Goal: Task Accomplishment & Management: Use online tool/utility

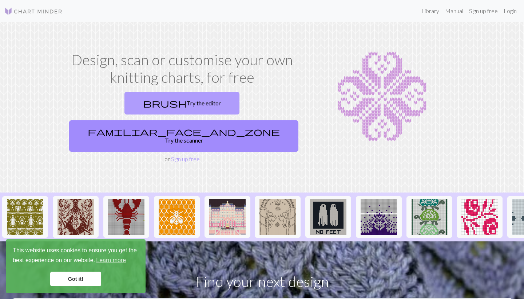
click at [146, 103] on link "brush Try the editor" at bounding box center [182, 103] width 115 height 23
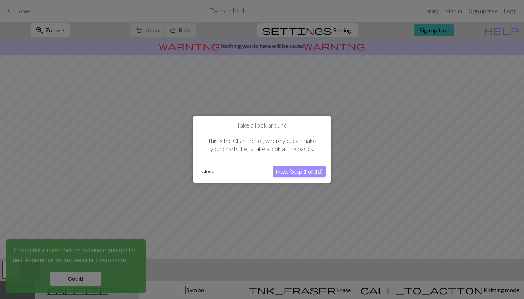
click at [295, 172] on button "Next (Step 1 of 10)" at bounding box center [299, 172] width 53 height 12
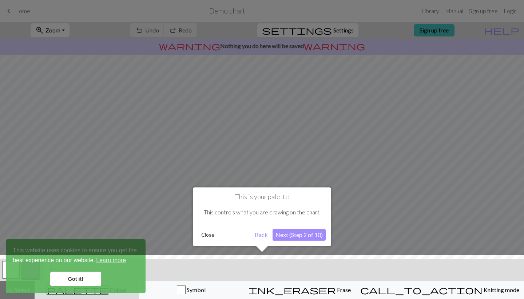
click at [296, 236] on button "Next (Step 2 of 10)" at bounding box center [299, 235] width 53 height 12
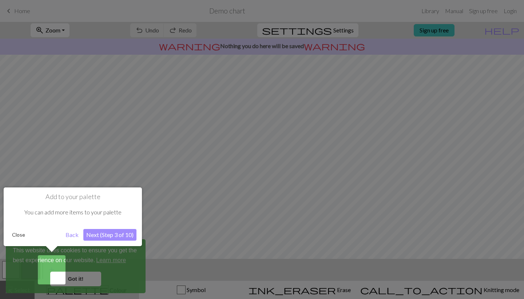
click at [116, 233] on button "Next (Step 3 of 10)" at bounding box center [109, 235] width 53 height 12
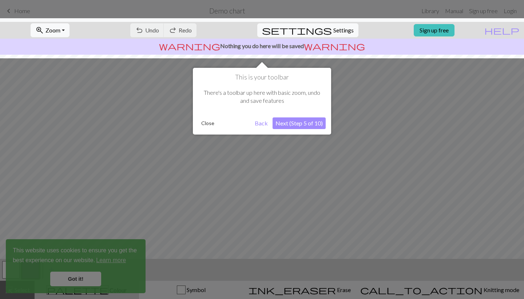
click at [310, 125] on button "Next (Step 5 of 10)" at bounding box center [299, 123] width 53 height 12
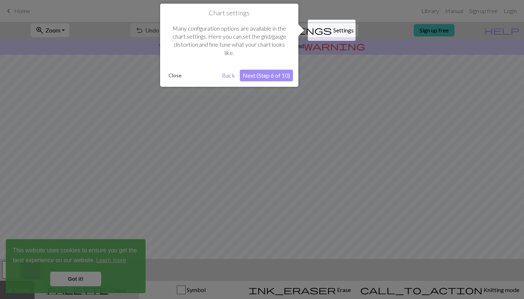
click at [279, 76] on button "Next (Step 6 of 10)" at bounding box center [266, 76] width 53 height 12
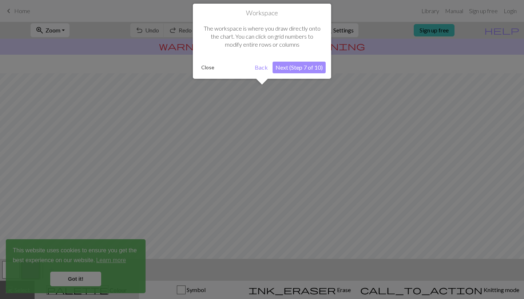
scroll to position [44, 0]
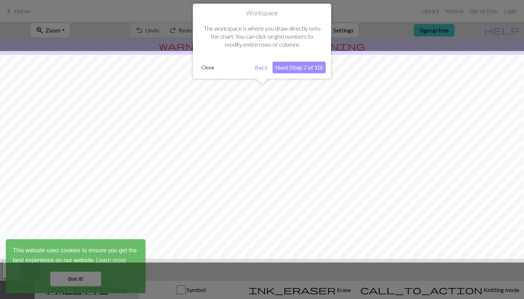
click at [300, 68] on button "Next (Step 7 of 10)" at bounding box center [299, 68] width 53 height 12
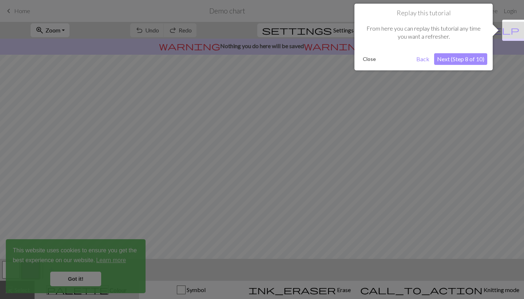
click at [473, 60] on button "Next (Step 8 of 10)" at bounding box center [460, 59] width 53 height 12
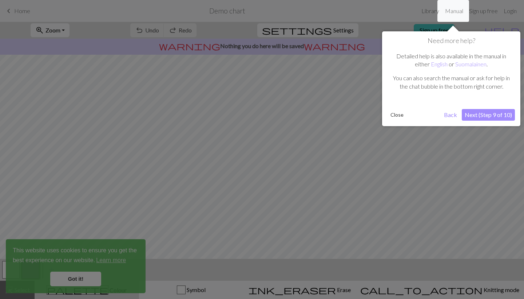
click at [480, 114] on button "Next (Step 9 of 10)" at bounding box center [488, 115] width 53 height 12
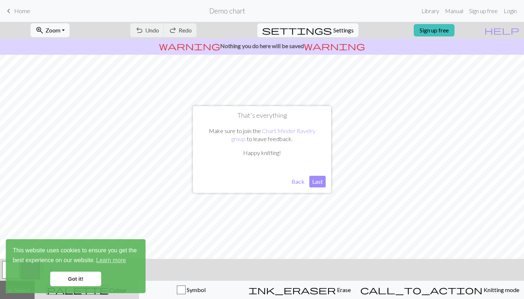
click at [323, 180] on button "Last" at bounding box center [318, 182] width 16 height 12
click at [82, 277] on link "Got it!" at bounding box center [75, 278] width 51 height 15
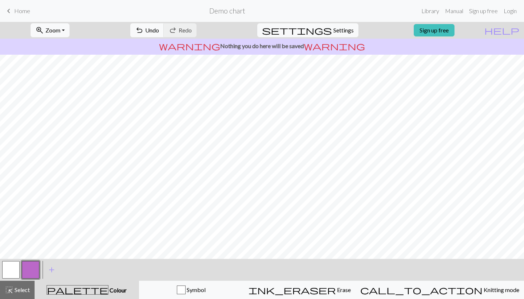
click at [10, 272] on button "button" at bounding box center [10, 269] width 17 height 17
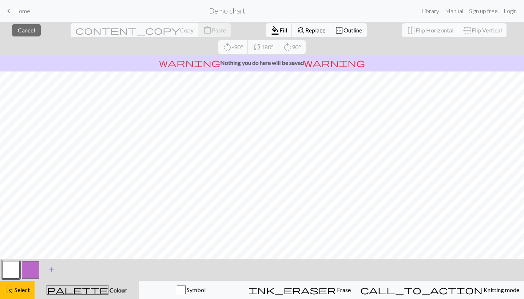
click at [54, 269] on span "add" at bounding box center [51, 269] width 9 height 10
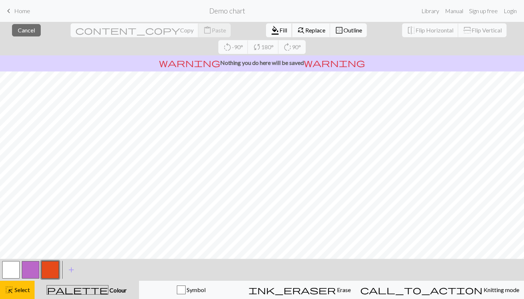
click at [280, 32] on span "Fill" at bounding box center [284, 30] width 8 height 7
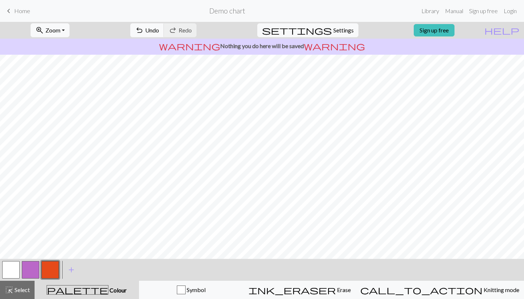
click at [15, 269] on button "button" at bounding box center [10, 269] width 17 height 17
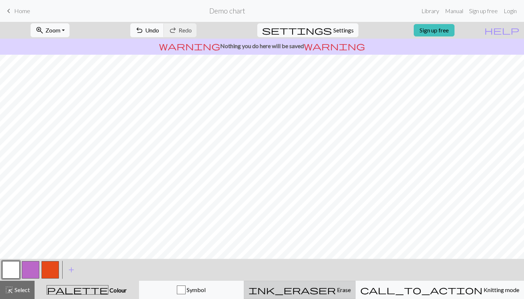
click at [343, 283] on button "ink_eraser Erase Erase" at bounding box center [300, 289] width 112 height 18
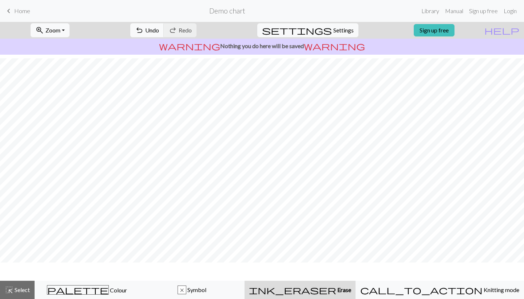
scroll to position [40, 0]
click at [159, 29] on span "Undo" at bounding box center [152, 30] width 14 height 7
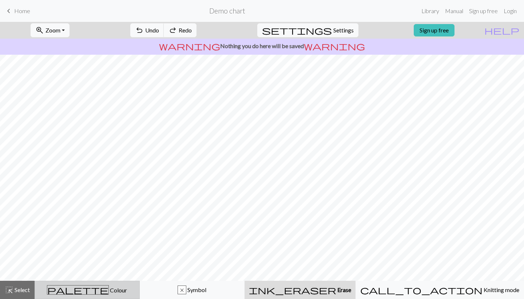
click at [84, 292] on span "palette" at bounding box center [77, 289] width 61 height 10
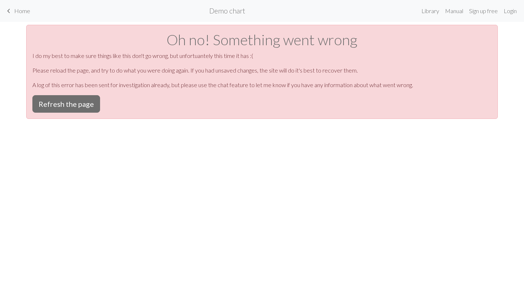
scroll to position [0, 0]
click at [74, 104] on button "Refresh the page" at bounding box center [66, 103] width 68 height 17
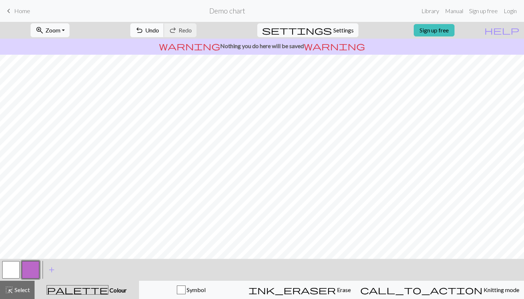
click at [159, 31] on span "Undo" at bounding box center [152, 30] width 14 height 7
click at [182, 31] on div "undo Undo Undo redo Redo Redo" at bounding box center [163, 30] width 77 height 17
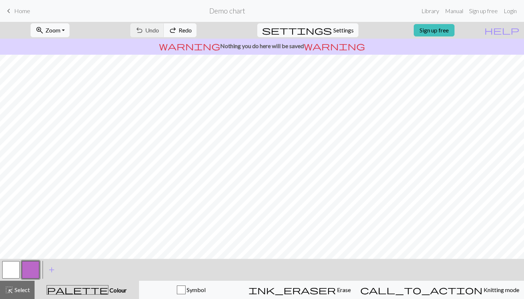
scroll to position [62, 0]
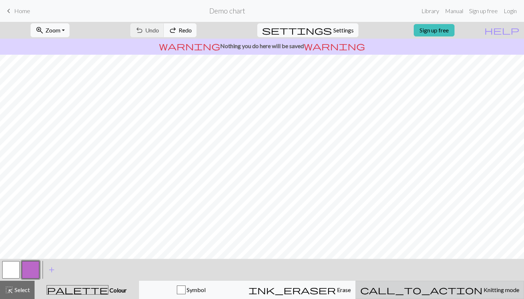
click at [483, 290] on span "Knitting mode" at bounding box center [501, 289] width 37 height 7
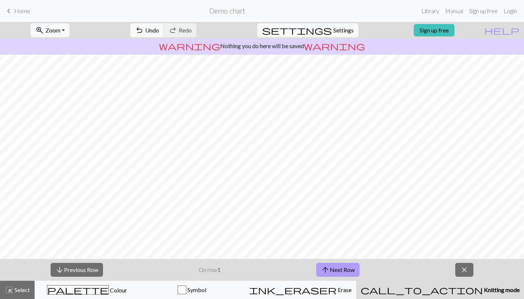
click at [346, 270] on button "arrow_upward Next Row" at bounding box center [337, 270] width 43 height 14
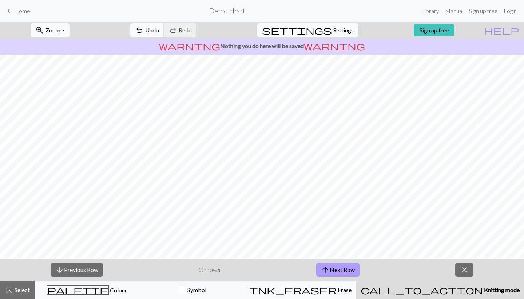
click at [346, 270] on button "arrow_upward Next Row" at bounding box center [337, 270] width 43 height 14
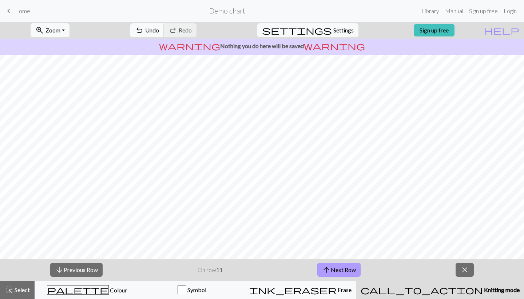
click at [346, 270] on button "arrow_upward Next Row" at bounding box center [339, 270] width 43 height 14
click at [445, 32] on link "Sign up free" at bounding box center [434, 30] width 41 height 12
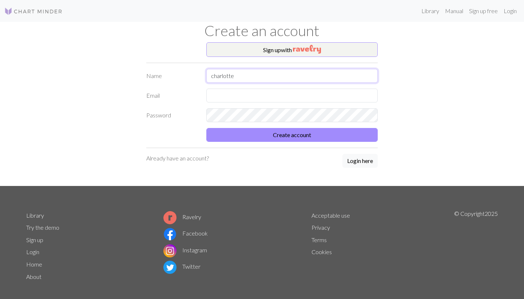
click at [217, 74] on input "charlotte" at bounding box center [292, 76] width 172 height 14
click at [214, 75] on input "charlotte" at bounding box center [292, 76] width 172 height 14
type input "Charlotte"
click at [257, 94] on input "[DOMAIN_NAME]" at bounding box center [292, 95] width 172 height 14
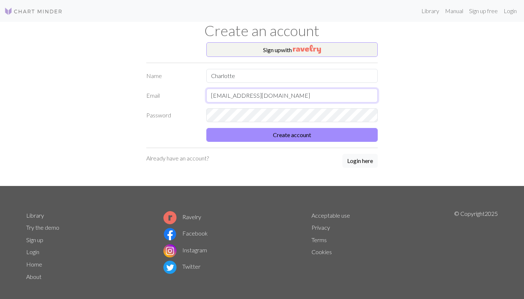
type input "[EMAIL_ADDRESS][DOMAIN_NAME]"
click at [318, 130] on button "Create account" at bounding box center [292, 135] width 172 height 14
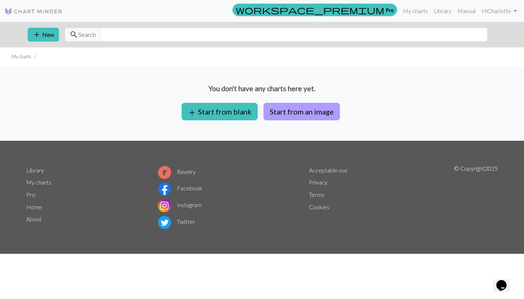
click at [301, 109] on button "Start from an image" at bounding box center [302, 111] width 76 height 17
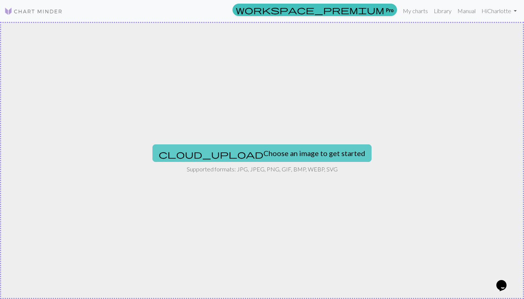
click at [272, 152] on button "cloud_upload Choose an image to get started" at bounding box center [262, 152] width 219 height 17
click at [273, 151] on button "cloud_upload Choose an image to get started" at bounding box center [262, 152] width 219 height 17
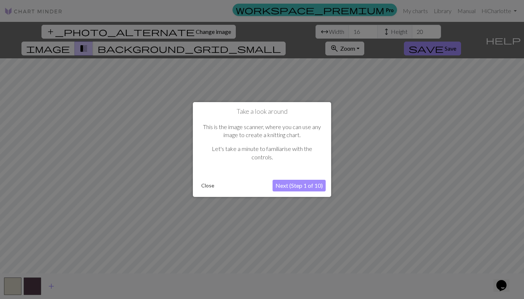
click at [295, 183] on button "Next (Step 1 of 10)" at bounding box center [299, 186] width 53 height 12
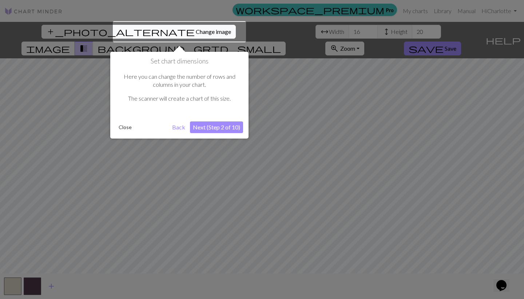
click at [221, 126] on button "Next (Step 2 of 10)" at bounding box center [216, 127] width 53 height 12
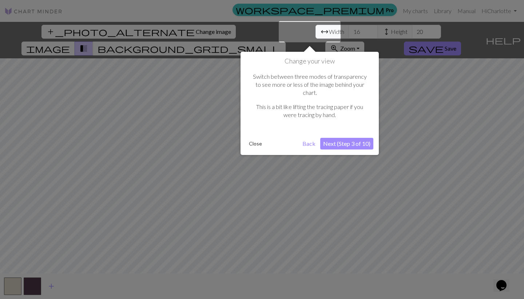
click at [331, 138] on button "Next (Step 3 of 10)" at bounding box center [346, 144] width 53 height 12
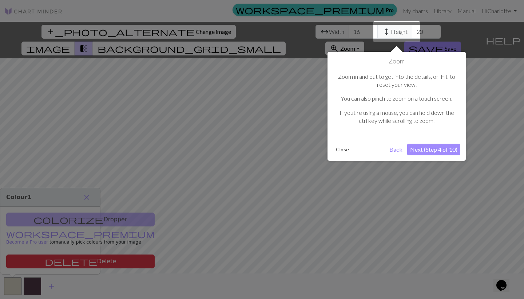
click at [429, 154] on button "Next (Step 4 of 10)" at bounding box center [433, 149] width 53 height 12
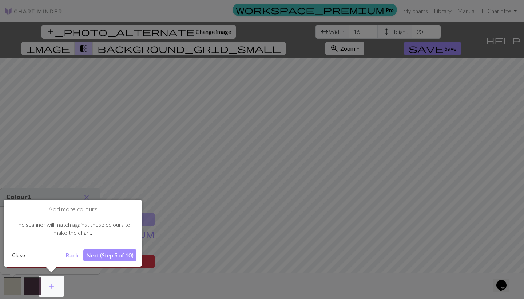
click at [98, 255] on button "Next (Step 5 of 10)" at bounding box center [109, 255] width 53 height 12
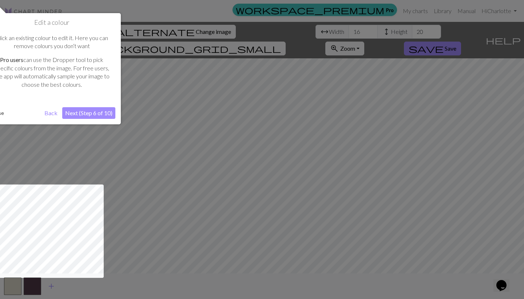
click at [99, 107] on button "Next (Step 6 of 10)" at bounding box center [88, 113] width 53 height 12
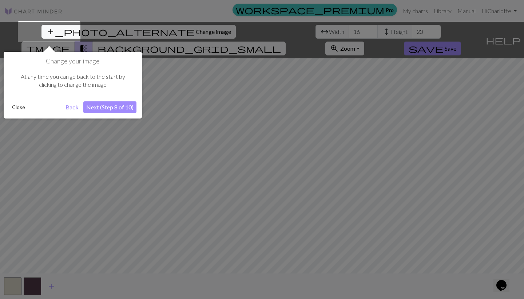
click at [114, 112] on button "Next (Step 8 of 10)" at bounding box center [109, 107] width 53 height 12
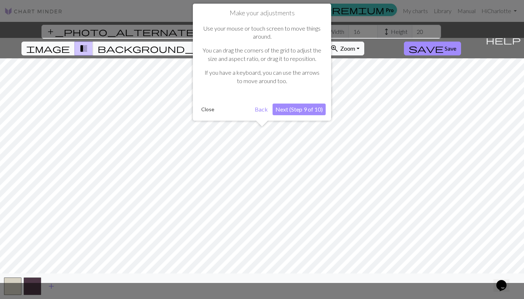
click at [296, 107] on button "Next (Step 9 of 10)" at bounding box center [299, 109] width 53 height 12
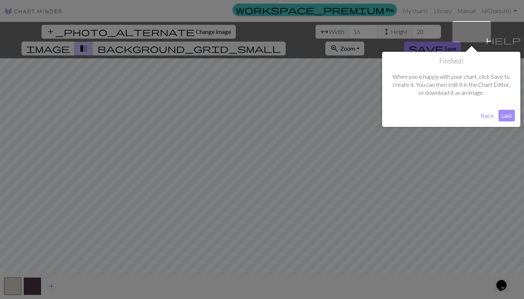
click at [508, 115] on button "Last" at bounding box center [507, 116] width 16 height 12
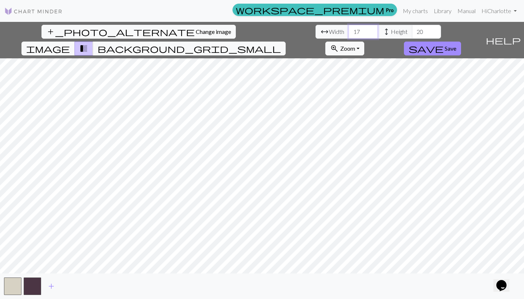
click at [349, 31] on input "17" at bounding box center [363, 32] width 29 height 14
click at [349, 31] on input "18" at bounding box center [363, 32] width 29 height 14
click at [349, 31] on input "19" at bounding box center [363, 32] width 29 height 14
click at [349, 31] on input "20" at bounding box center [363, 32] width 29 height 14
click at [349, 31] on input "21" at bounding box center [363, 32] width 29 height 14
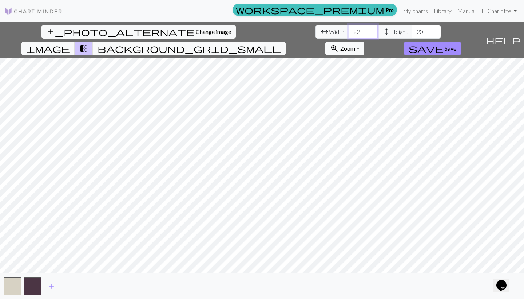
click at [349, 31] on input "22" at bounding box center [363, 32] width 29 height 14
click at [349, 31] on input "23" at bounding box center [363, 32] width 29 height 14
click at [349, 31] on input "24" at bounding box center [363, 32] width 29 height 14
click at [349, 31] on input "25" at bounding box center [363, 32] width 29 height 14
click at [349, 31] on input "26" at bounding box center [363, 32] width 29 height 14
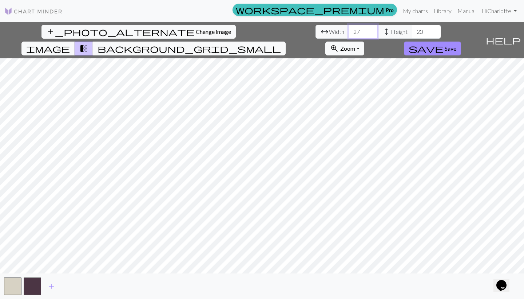
click at [349, 31] on input "27" at bounding box center [363, 32] width 29 height 14
click at [349, 31] on input "28" at bounding box center [363, 32] width 29 height 14
click at [349, 31] on input "29" at bounding box center [363, 32] width 29 height 14
click at [349, 31] on input "30" at bounding box center [363, 32] width 29 height 14
click at [349, 31] on input "31" at bounding box center [363, 32] width 29 height 14
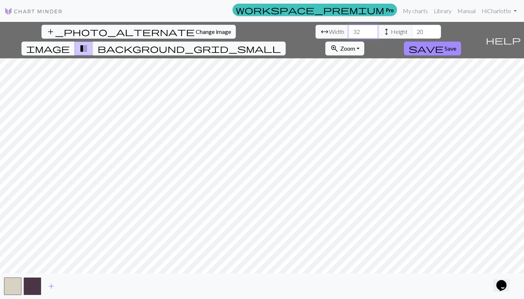
click at [349, 31] on input "32" at bounding box center [363, 32] width 29 height 14
click at [349, 31] on input "33" at bounding box center [363, 32] width 29 height 14
click at [349, 31] on input "34" at bounding box center [363, 32] width 29 height 14
click at [349, 31] on input "35" at bounding box center [363, 32] width 29 height 14
click at [349, 31] on input "36" at bounding box center [363, 32] width 29 height 14
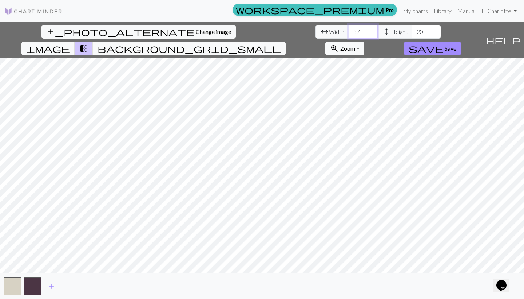
click at [349, 31] on input "37" at bounding box center [363, 32] width 29 height 14
click at [349, 31] on input "38" at bounding box center [363, 32] width 29 height 14
click at [349, 31] on input "39" at bounding box center [363, 32] width 29 height 14
click at [349, 31] on input "40" at bounding box center [363, 32] width 29 height 14
click at [349, 31] on input "41" at bounding box center [363, 32] width 29 height 14
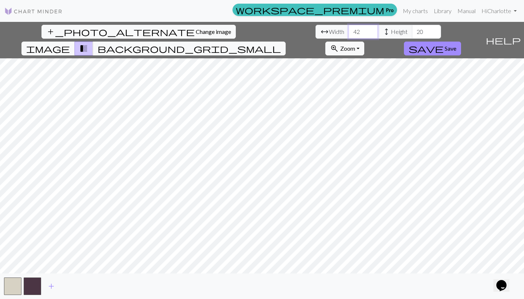
click at [349, 31] on input "42" at bounding box center [363, 32] width 29 height 14
click at [349, 31] on input "43" at bounding box center [363, 32] width 29 height 14
click at [349, 31] on input "44" at bounding box center [363, 32] width 29 height 14
click at [349, 31] on input "45" at bounding box center [363, 32] width 29 height 14
click at [349, 31] on input "46" at bounding box center [363, 32] width 29 height 14
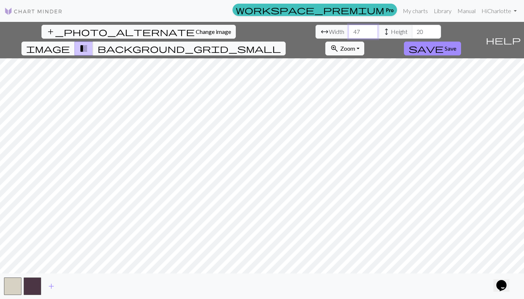
click at [349, 31] on input "47" at bounding box center [363, 32] width 29 height 14
click at [349, 31] on input "48" at bounding box center [363, 32] width 29 height 14
click at [349, 31] on input "49" at bounding box center [363, 32] width 29 height 14
click at [349, 31] on input "50" at bounding box center [363, 32] width 29 height 14
click at [349, 31] on input "51" at bounding box center [363, 32] width 29 height 14
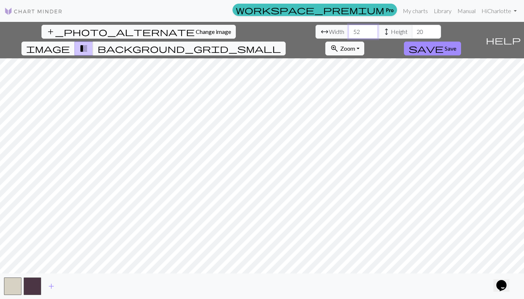
click at [349, 31] on input "52" at bounding box center [363, 32] width 29 height 14
click at [349, 31] on input "53" at bounding box center [363, 32] width 29 height 14
click at [349, 31] on input "54" at bounding box center [363, 32] width 29 height 14
click at [349, 31] on input "55" at bounding box center [363, 32] width 29 height 14
click at [349, 31] on input "56" at bounding box center [363, 32] width 29 height 14
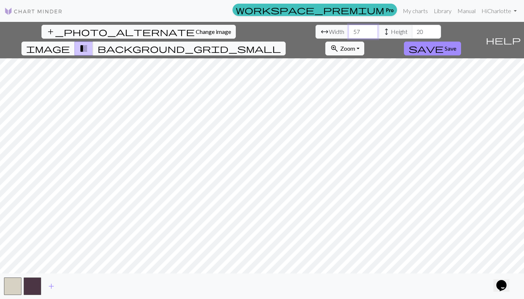
click at [349, 31] on input "57" at bounding box center [363, 32] width 29 height 14
click at [349, 31] on input "58" at bounding box center [363, 32] width 29 height 14
click at [349, 31] on input "59" at bounding box center [363, 32] width 29 height 14
click at [349, 31] on input "60" at bounding box center [363, 32] width 29 height 14
click at [349, 31] on input "61" at bounding box center [363, 32] width 29 height 14
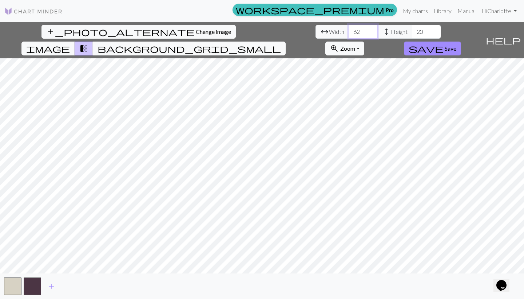
click at [349, 31] on input "62" at bounding box center [363, 32] width 29 height 14
click at [349, 31] on input "63" at bounding box center [363, 32] width 29 height 14
click at [349, 31] on input "64" at bounding box center [363, 32] width 29 height 14
click at [349, 31] on input "65" at bounding box center [363, 32] width 29 height 14
click at [349, 31] on input "66" at bounding box center [363, 32] width 29 height 14
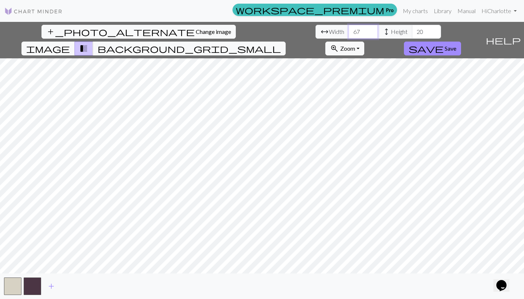
click at [349, 31] on input "67" at bounding box center [363, 32] width 29 height 14
click at [349, 31] on input "68" at bounding box center [363, 32] width 29 height 14
click at [349, 31] on input "69" at bounding box center [363, 32] width 29 height 14
click at [349, 31] on input "70" at bounding box center [363, 32] width 29 height 14
click at [349, 31] on input "71" at bounding box center [363, 32] width 29 height 14
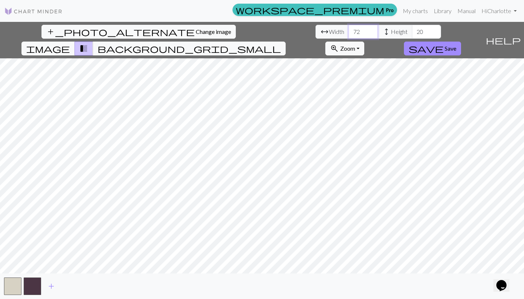
click at [349, 31] on input "72" at bounding box center [363, 32] width 29 height 14
click at [349, 31] on input "73" at bounding box center [363, 32] width 29 height 14
click at [349, 31] on input "74" at bounding box center [363, 32] width 29 height 14
click at [349, 31] on input "75" at bounding box center [363, 32] width 29 height 14
click at [349, 31] on input "76" at bounding box center [363, 32] width 29 height 14
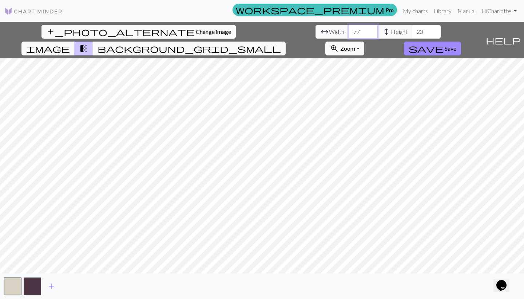
click at [349, 31] on input "77" at bounding box center [363, 32] width 29 height 14
click at [349, 31] on input "78" at bounding box center [363, 32] width 29 height 14
click at [349, 31] on input "79" at bounding box center [363, 32] width 29 height 14
click at [349, 31] on input "80" at bounding box center [363, 32] width 29 height 14
type input "8"
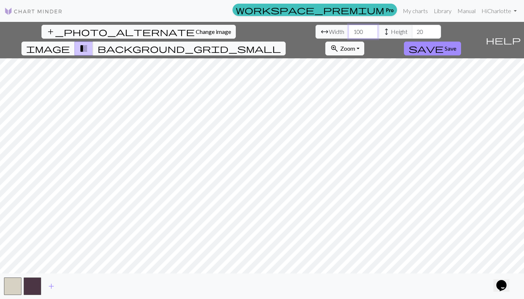
type input "100"
click at [412, 31] on input "20" at bounding box center [426, 32] width 29 height 14
type input "2"
type input "100"
click at [349, 32] on input "100" at bounding box center [363, 32] width 29 height 14
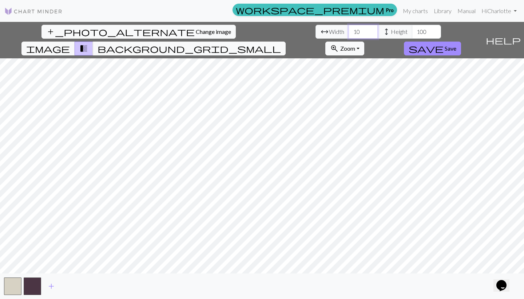
type input "1"
click at [349, 32] on input "120" at bounding box center [363, 32] width 29 height 14
type input "1"
type input "150"
click at [412, 28] on input "100" at bounding box center [426, 32] width 29 height 14
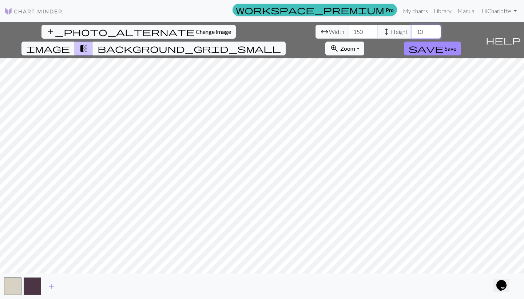
type input "1"
click at [412, 29] on input "121" at bounding box center [426, 32] width 29 height 14
click at [412, 31] on input "122" at bounding box center [426, 32] width 29 height 14
click at [412, 31] on input "123" at bounding box center [426, 32] width 29 height 14
click at [412, 31] on input "124" at bounding box center [426, 32] width 29 height 14
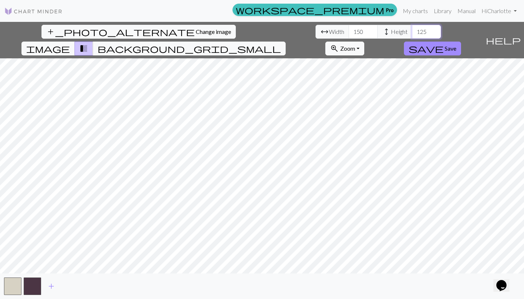
click at [412, 31] on input "125" at bounding box center [426, 32] width 29 height 14
click at [412, 31] on input "126" at bounding box center [426, 32] width 29 height 14
click at [412, 31] on input "127" at bounding box center [426, 32] width 29 height 14
click at [412, 31] on input "128" at bounding box center [426, 32] width 29 height 14
click at [412, 31] on input "129" at bounding box center [426, 32] width 29 height 14
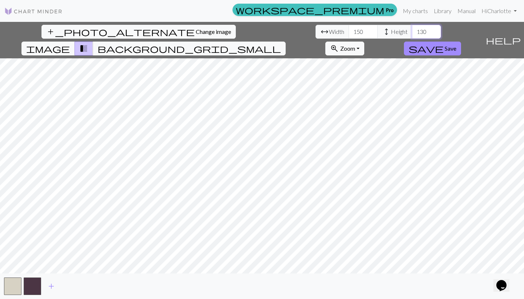
click at [412, 31] on input "130" at bounding box center [426, 32] width 29 height 14
click at [412, 31] on input "131" at bounding box center [426, 32] width 29 height 14
click at [412, 31] on input "132" at bounding box center [426, 32] width 29 height 14
click at [412, 31] on input "133" at bounding box center [426, 32] width 29 height 14
click at [412, 31] on input "134" at bounding box center [426, 32] width 29 height 14
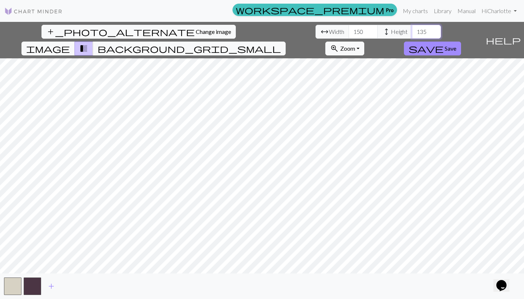
click at [412, 31] on input "135" at bounding box center [426, 32] width 29 height 14
click at [412, 31] on input "136" at bounding box center [426, 32] width 29 height 14
click at [412, 31] on input "137" at bounding box center [426, 32] width 29 height 14
click at [412, 31] on input "138" at bounding box center [426, 32] width 29 height 14
click at [412, 31] on input "139" at bounding box center [426, 32] width 29 height 14
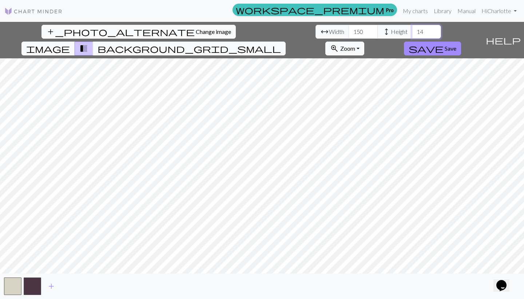
type input "1"
click at [412, 31] on input "1" at bounding box center [426, 32] width 29 height 14
click at [412, 31] on input "number" at bounding box center [426, 32] width 29 height 14
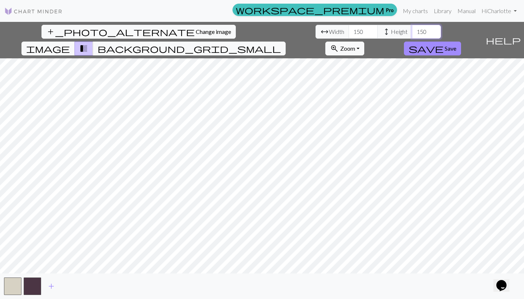
type input "150"
click at [286, 42] on button "background_grid_small" at bounding box center [189, 49] width 193 height 14
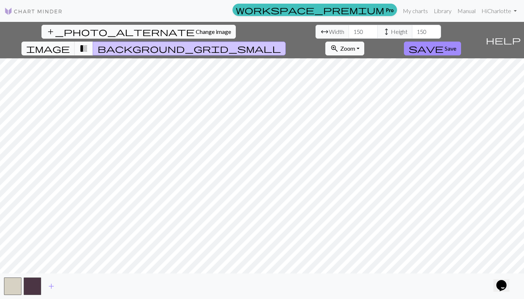
click at [88, 43] on span "transition_fade" at bounding box center [83, 48] width 9 height 10
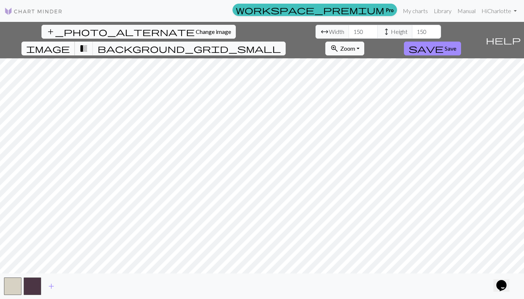
click at [70, 43] on span "image" at bounding box center [48, 48] width 44 height 10
click at [88, 43] on span "transition_fade" at bounding box center [83, 48] width 9 height 10
click at [281, 43] on span "background_grid_small" at bounding box center [190, 48] width 184 height 10
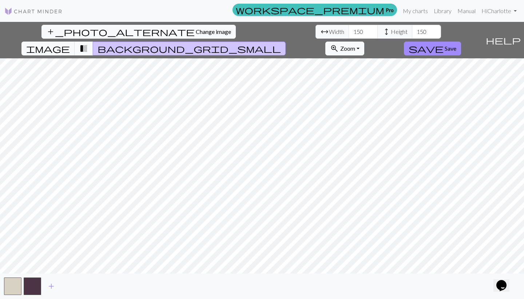
click at [88, 43] on span "transition_fade" at bounding box center [83, 48] width 9 height 10
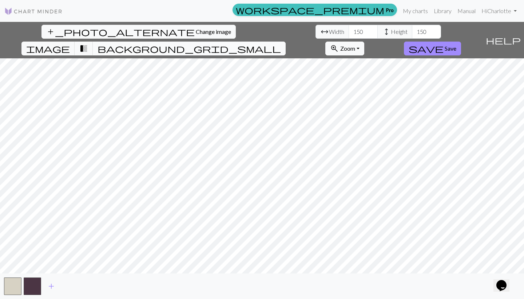
click at [281, 43] on span "background_grid_small" at bounding box center [190, 48] width 184 height 10
